Goal: Book appointment/travel/reservation

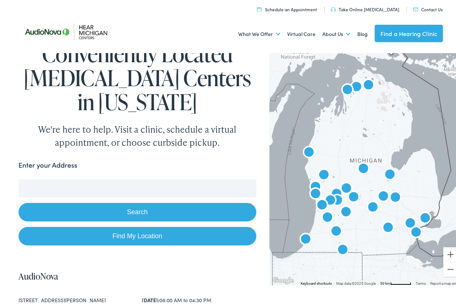
click at [128, 184] on input "Enter your Address" at bounding box center [138, 186] width 238 height 18
click at [123, 183] on input "Enter your Address" at bounding box center [138, 186] width 238 height 18
click at [121, 185] on input "Enter your Address" at bounding box center [138, 186] width 238 height 18
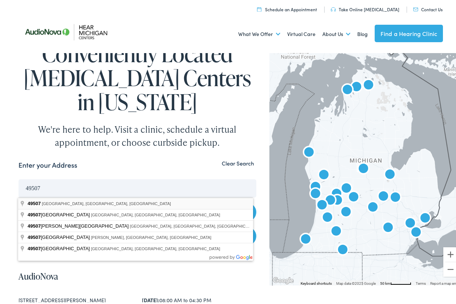
type input "Grand Rapids, MI 49507, USA"
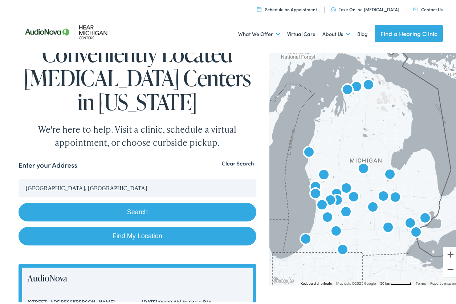
click at [149, 212] on button "Search" at bounding box center [138, 210] width 238 height 19
click at [116, 211] on button "Search" at bounding box center [138, 210] width 238 height 19
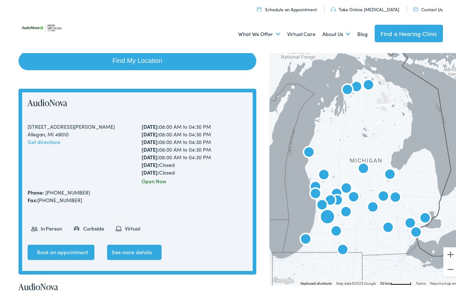
scroll to position [182, 0]
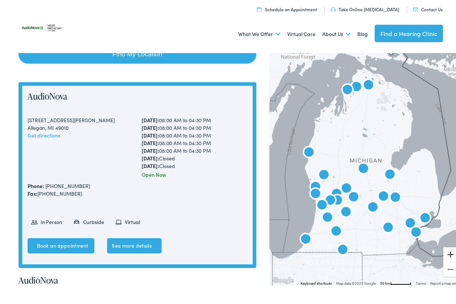
click at [448, 252] on button "Zoom in" at bounding box center [450, 252] width 15 height 15
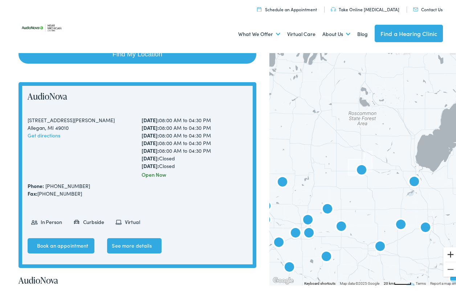
click at [446, 252] on button "Zoom in" at bounding box center [450, 252] width 15 height 15
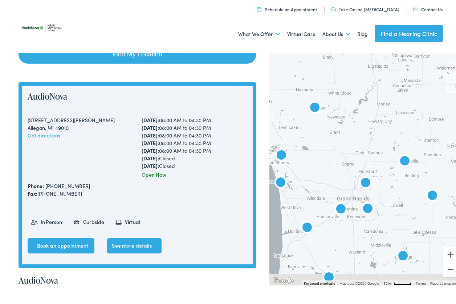
drag, startPoint x: 334, startPoint y: 257, endPoint x: 456, endPoint y: 156, distance: 158.6
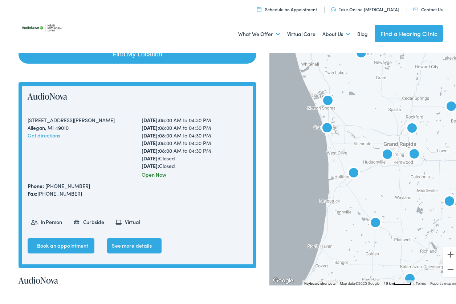
drag, startPoint x: 397, startPoint y: 196, endPoint x: 435, endPoint y: 166, distance: 48.4
click at [435, 166] on div at bounding box center [365, 166] width 192 height 234
click at [381, 151] on img "AudioNova" at bounding box center [387, 153] width 17 height 17
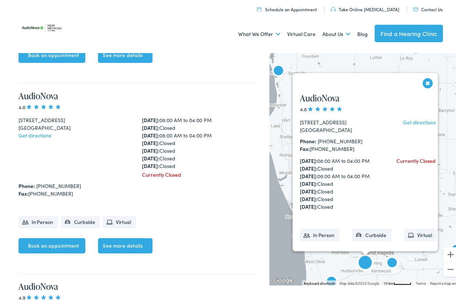
scroll to position [1712, 0]
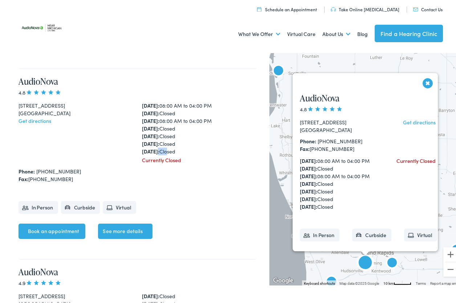
click at [175, 151] on div "Monday: 08:00 AM to 04:00 PM Tuesday: Closed Wednesday: 08:00 AM to 04:00 PM Th…" at bounding box center [199, 126] width 114 height 53
click at [204, 155] on div "Currently Closed" at bounding box center [199, 158] width 114 height 8
click at [424, 80] on button "Close" at bounding box center [428, 81] width 13 height 13
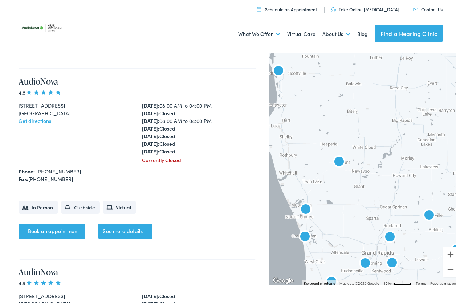
click at [388, 259] on img "AudioNova" at bounding box center [391, 261] width 17 height 17
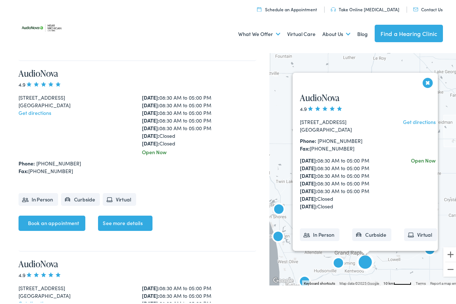
scroll to position [1332, 0]
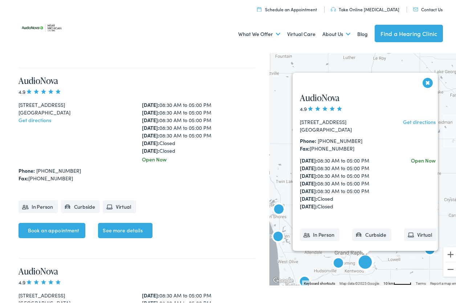
click at [42, 205] on li "In Person" at bounding box center [39, 204] width 40 height 13
click at [136, 225] on link "See more details" at bounding box center [125, 228] width 54 height 15
click at [422, 79] on button "Close" at bounding box center [428, 80] width 13 height 13
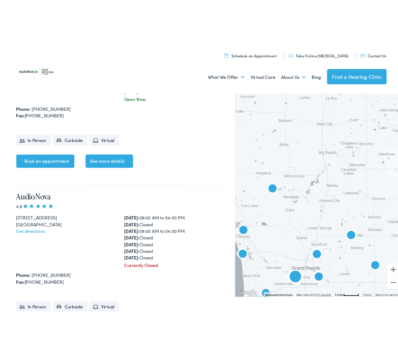
scroll to position [1695, 0]
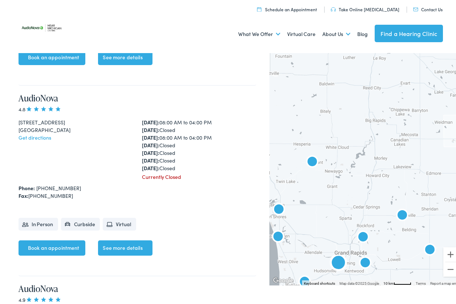
click at [62, 245] on link "Book an appointment" at bounding box center [52, 245] width 67 height 15
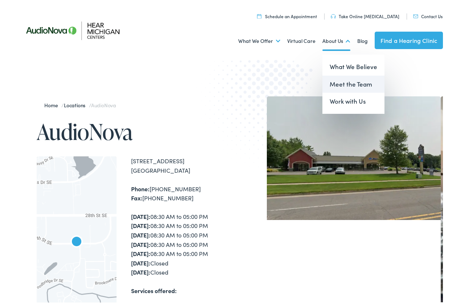
click at [345, 82] on link "Meet the Team" at bounding box center [353, 82] width 62 height 17
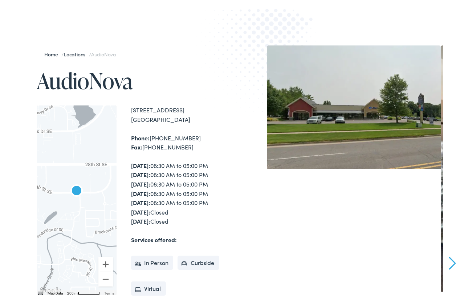
scroll to position [73, 0]
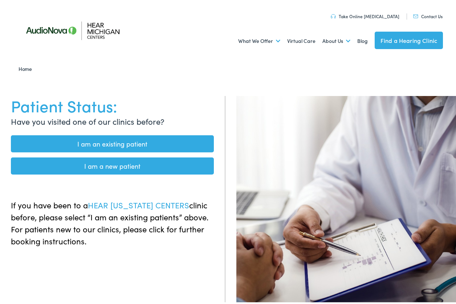
click at [110, 139] on link "I am an existing patient" at bounding box center [112, 141] width 203 height 17
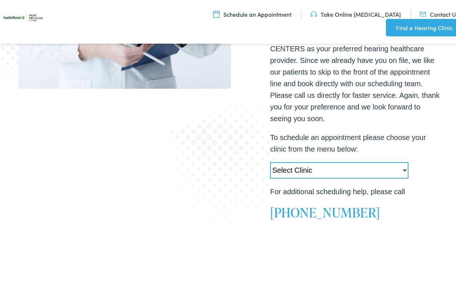
scroll to position [290, 0]
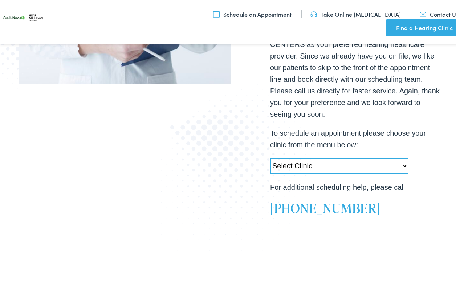
click at [344, 156] on select "Select Clinic [PERSON_NAME][GEOGRAPHIC_DATA]-[GEOGRAPHIC_DATA]-AudioNova [STREE…" at bounding box center [339, 164] width 138 height 16
select select "[URL][DOMAIN_NAME]"
click at [270, 156] on select "Select Clinic Swartz Creek-MI-AudioNova 6203 Miller Rd Muskegon-MI-AudioNova 11…" at bounding box center [339, 164] width 138 height 16
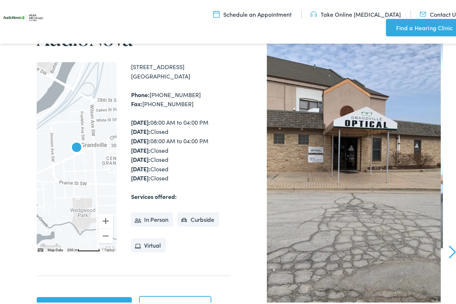
scroll to position [109, 0]
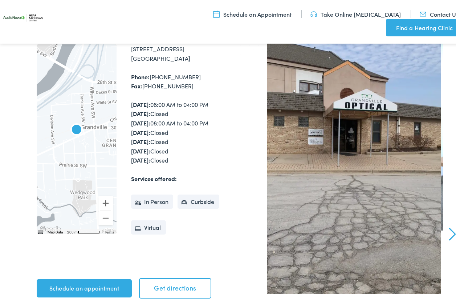
click at [93, 284] on link "Schedule an appointment" at bounding box center [84, 286] width 95 height 18
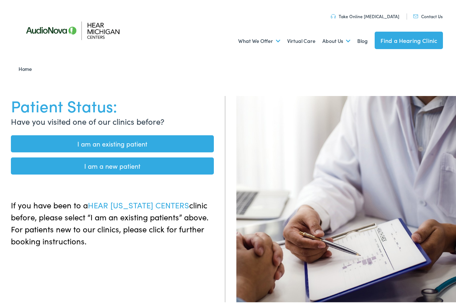
click at [115, 139] on link "I am an existing patient" at bounding box center [112, 141] width 203 height 17
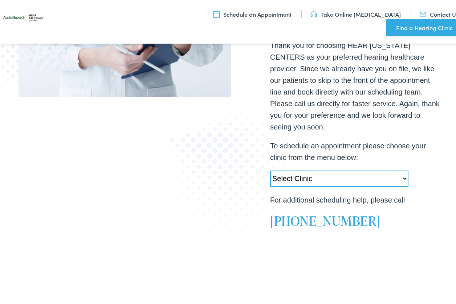
scroll to position [290, 0]
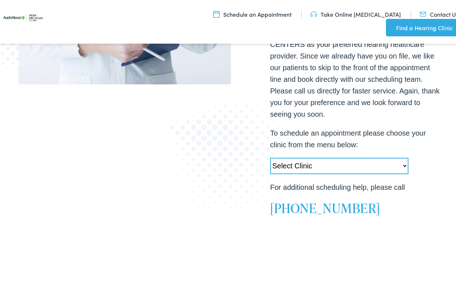
click at [330, 164] on select "Select Clinic [PERSON_NAME][GEOGRAPHIC_DATA]-[GEOGRAPHIC_DATA]-AudioNova [STREE…" at bounding box center [339, 164] width 138 height 16
select select "[URL][DOMAIN_NAME]"
click at [270, 156] on select "Select Clinic [PERSON_NAME][GEOGRAPHIC_DATA]-[GEOGRAPHIC_DATA]-AudioNova [STREE…" at bounding box center [339, 164] width 138 height 16
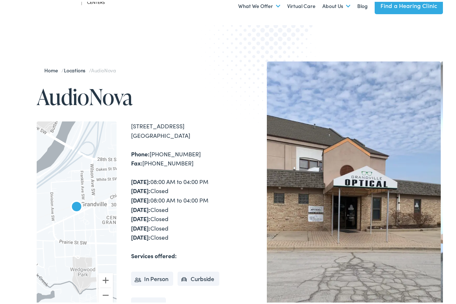
scroll to position [73, 0]
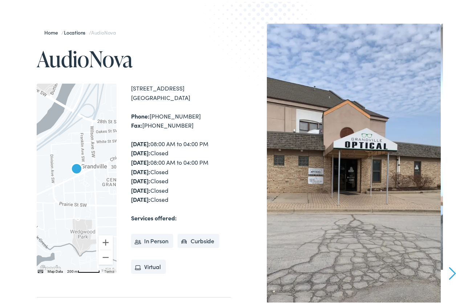
click at [172, 161] on div "Monday: 08:00 AM to 04:00 PM Tuesday: Closed Wednesday: 08:00 AM to 04:00 PM Th…" at bounding box center [181, 169] width 100 height 65
click at [173, 163] on div "Monday: 08:00 AM to 04:00 PM Tuesday: Closed Wednesday: 08:00 AM to 04:00 PM Th…" at bounding box center [181, 169] width 100 height 65
click at [200, 165] on div "Monday: 08:00 AM to 04:00 PM Tuesday: Closed Wednesday: 08:00 AM to 04:00 PM Th…" at bounding box center [181, 169] width 100 height 65
click at [205, 159] on div "Monday: 08:00 AM to 04:00 PM Tuesday: Closed Wednesday: 08:00 AM to 04:00 PM Th…" at bounding box center [181, 169] width 100 height 65
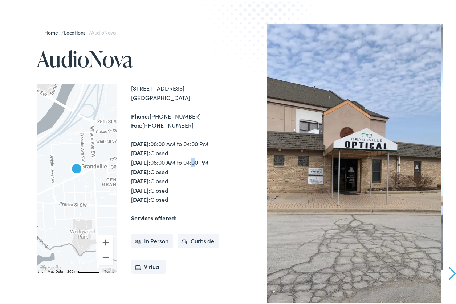
drag, startPoint x: 205, startPoint y: 159, endPoint x: 186, endPoint y: 142, distance: 26.0
click at [205, 159] on div "Monday: 08:00 AM to 04:00 PM Tuesday: Closed Wednesday: 08:00 AM to 04:00 PM Th…" at bounding box center [181, 169] width 100 height 65
click at [175, 141] on div "Monday: 08:00 AM to 04:00 PM Tuesday: Closed Wednesday: 08:00 AM to 04:00 PM Th…" at bounding box center [181, 169] width 100 height 65
click at [209, 141] on div "Monday: 08:00 AM to 04:00 PM Tuesday: Closed Wednesday: 08:00 AM to 04:00 PM Th…" at bounding box center [181, 169] width 100 height 65
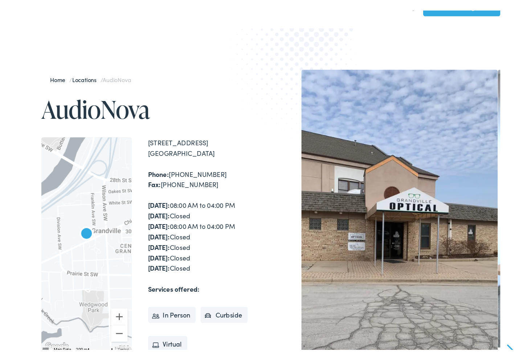
scroll to position [0, 0]
